Goal: Find contact information: Find contact information

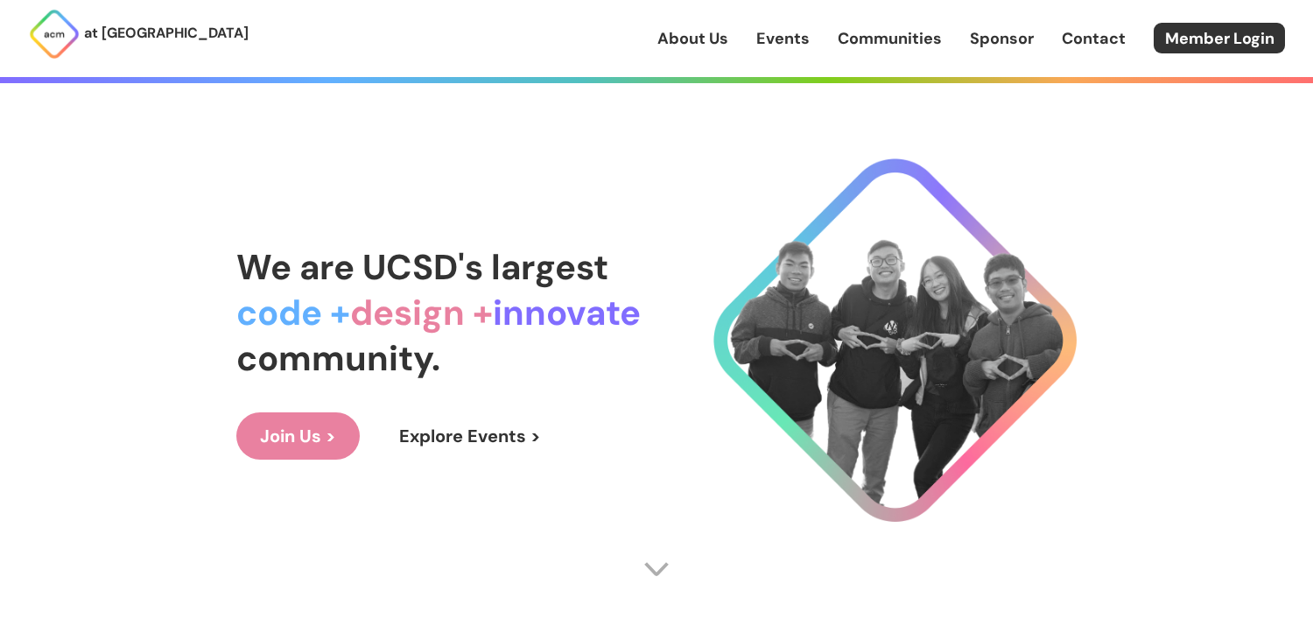
click at [696, 41] on link "About Us" at bounding box center [693, 38] width 71 height 23
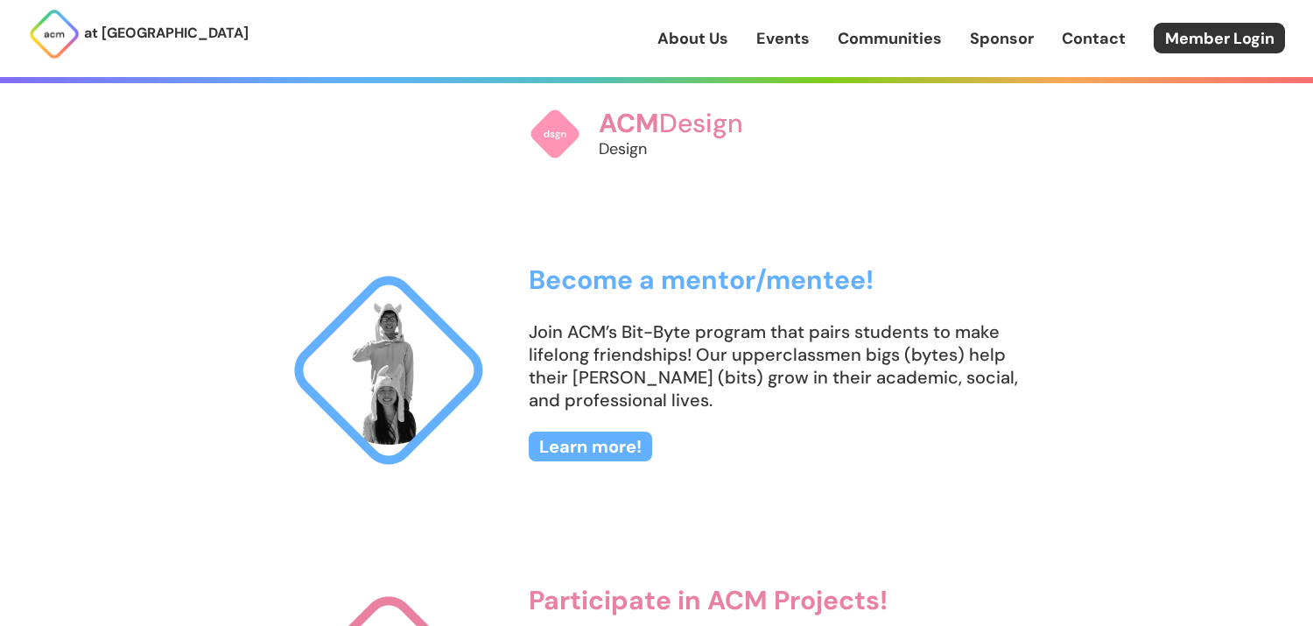
scroll to position [2934, 0]
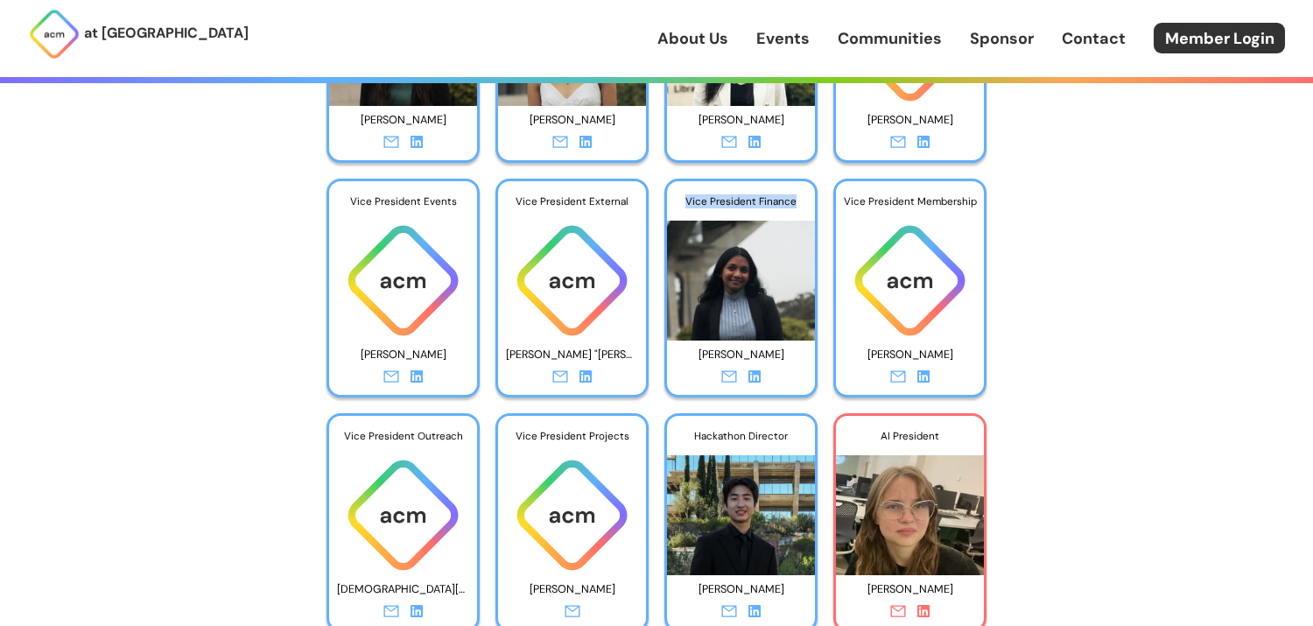
drag, startPoint x: 712, startPoint y: 199, endPoint x: 661, endPoint y: 123, distance: 91.5
click at [795, 201] on div "Vice President Finance" at bounding box center [741, 201] width 148 height 40
copy div "Vice President Finance"
drag, startPoint x: 755, startPoint y: 353, endPoint x: 621, endPoint y: 260, distance: 163.0
click at [700, 352] on p "[PERSON_NAME]" at bounding box center [741, 354] width 132 height 27
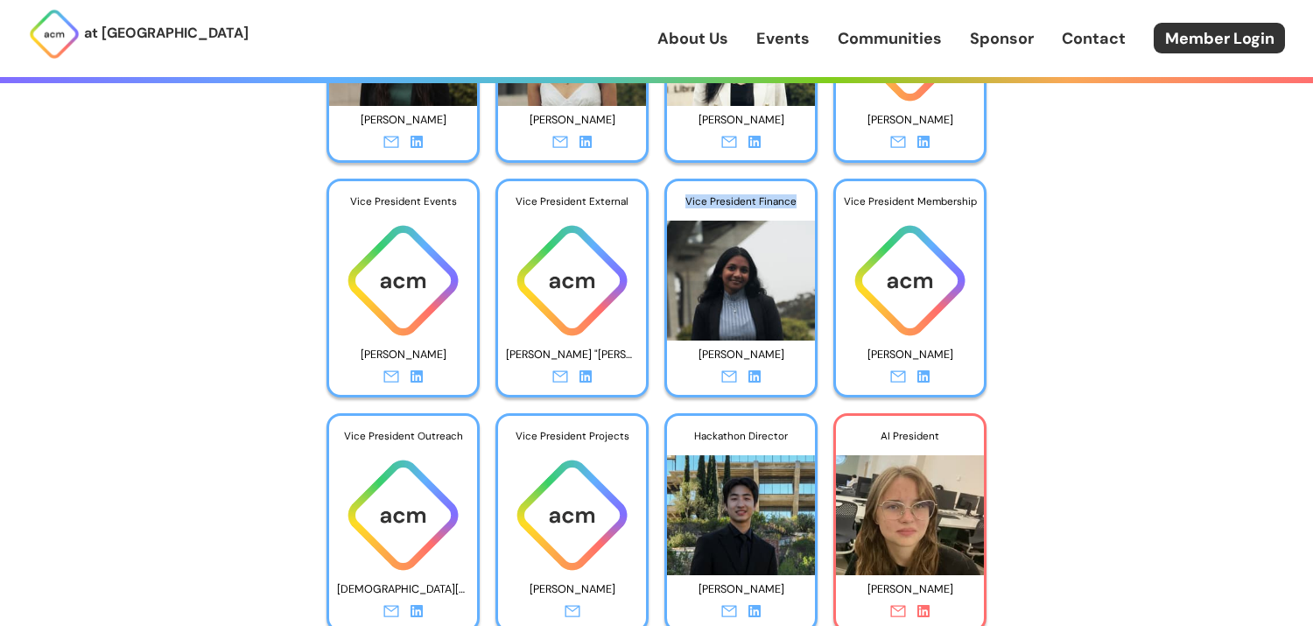
copy p "[PERSON_NAME]"
click at [1092, 43] on link "Contact" at bounding box center [1094, 38] width 64 height 23
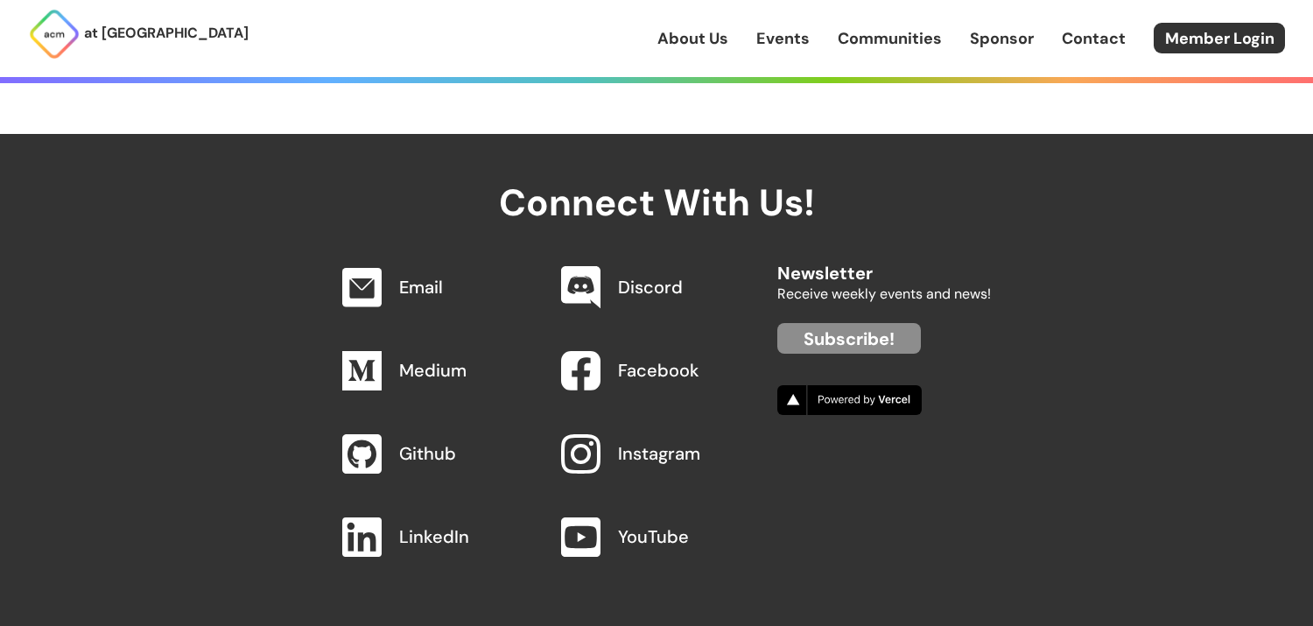
scroll to position [8223, 0]
